Goal: Communication & Community: Answer question/provide support

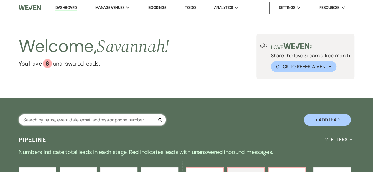
drag, startPoint x: 0, startPoint y: 0, endPoint x: 120, endPoint y: 120, distance: 169.3
click at [120, 120] on input "text" at bounding box center [92, 119] width 147 height 11
type input "[PERSON_NAME]"
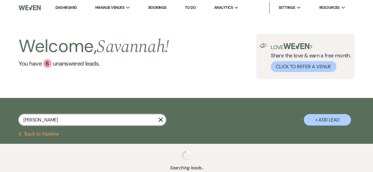
select select "6"
select select "8"
select select "1"
select select "5"
select select "8"
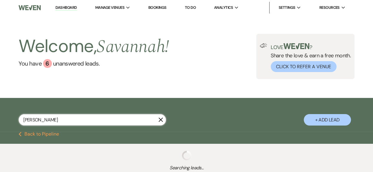
select select "5"
select select "8"
select select "5"
select select "8"
select select "5"
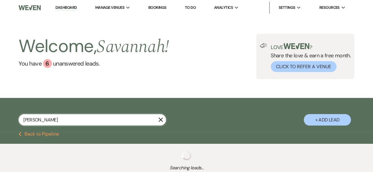
select select "8"
select select "10"
select select "8"
select select "5"
select select "8"
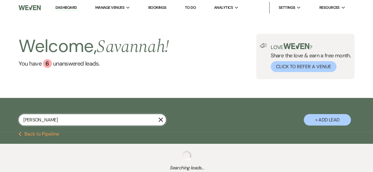
select select "5"
select select "8"
select select "5"
select select "8"
select select "4"
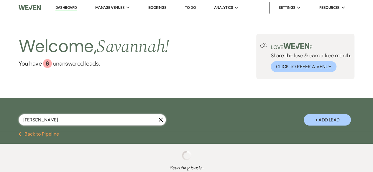
select select "8"
select select "1"
select select "8"
select select "1"
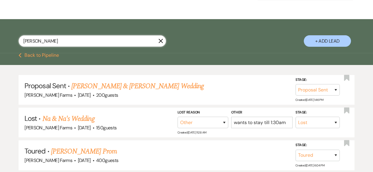
scroll to position [88, 0]
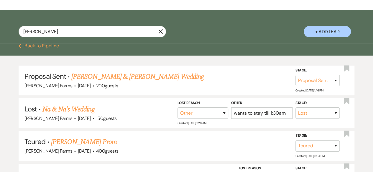
click at [147, 80] on link "[PERSON_NAME] & [PERSON_NAME] Wedding" at bounding box center [137, 77] width 132 height 11
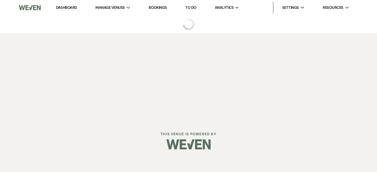
select select "6"
select select "5"
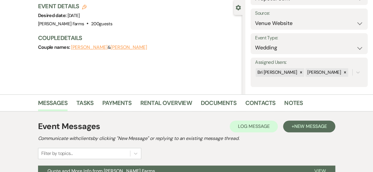
scroll to position [118, 0]
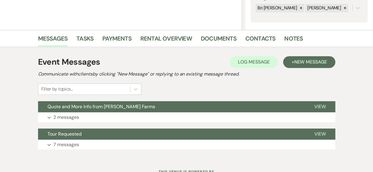
click at [117, 114] on button "Expand 2 messages" at bounding box center [186, 118] width 297 height 10
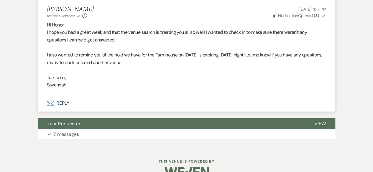
scroll to position [442, 0]
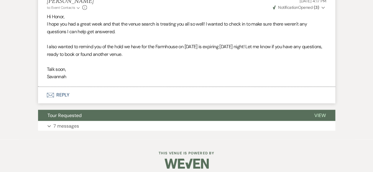
click at [78, 103] on button "Envelope Reply" at bounding box center [186, 95] width 297 height 17
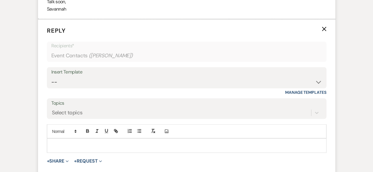
scroll to position [511, 0]
click at [92, 147] on div at bounding box center [186, 145] width 279 height 14
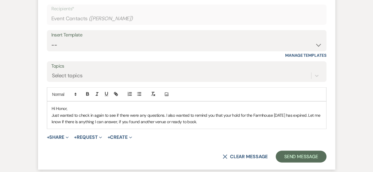
scroll to position [599, 0]
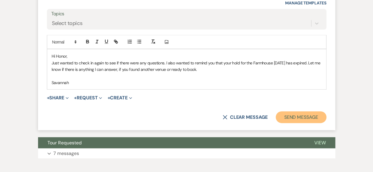
click at [292, 123] on button "Send Message" at bounding box center [301, 118] width 50 height 12
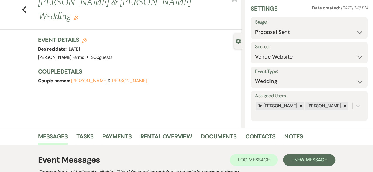
scroll to position [0, 0]
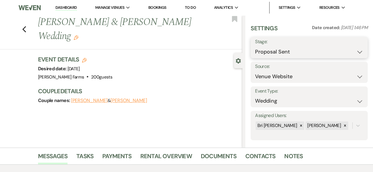
click at [290, 48] on select "Inquiry Follow Up Tour Requested Tour Confirmed Toured Proposal Sent Booked Lost" at bounding box center [309, 51] width 108 height 11
drag, startPoint x: 213, startPoint y: 101, endPoint x: 216, endPoint y: 94, distance: 7.4
click at [213, 101] on div "Previous [PERSON_NAME] & [PERSON_NAME] Wedding Edit Bookmark Gear Settings Sett…" at bounding box center [121, 81] width 242 height 133
